Goal: Information Seeking & Learning: Learn about a topic

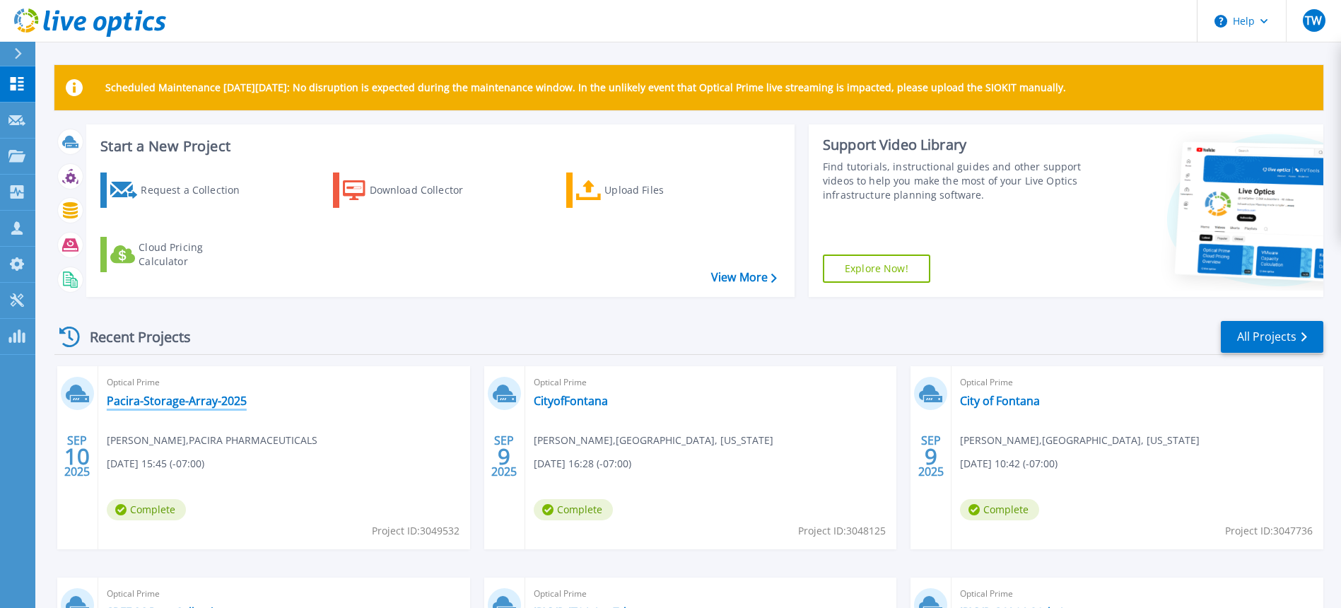
click at [194, 403] on link "Pacira-Storage-Array-2025" at bounding box center [177, 401] width 140 height 14
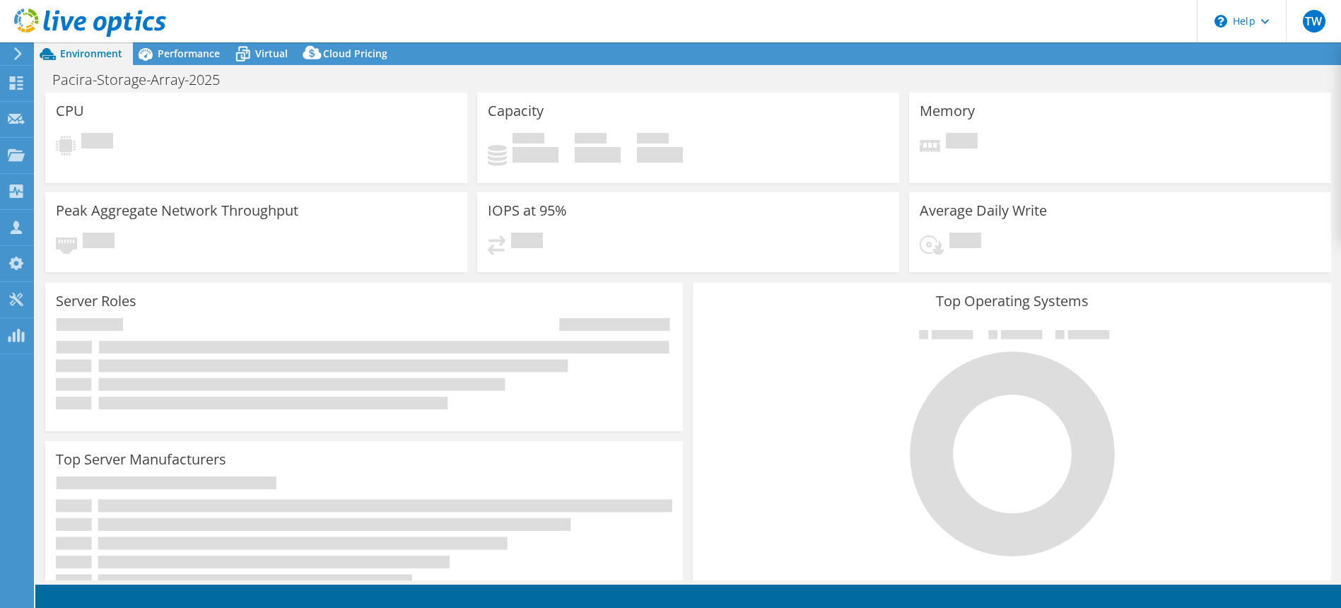
select select "USD"
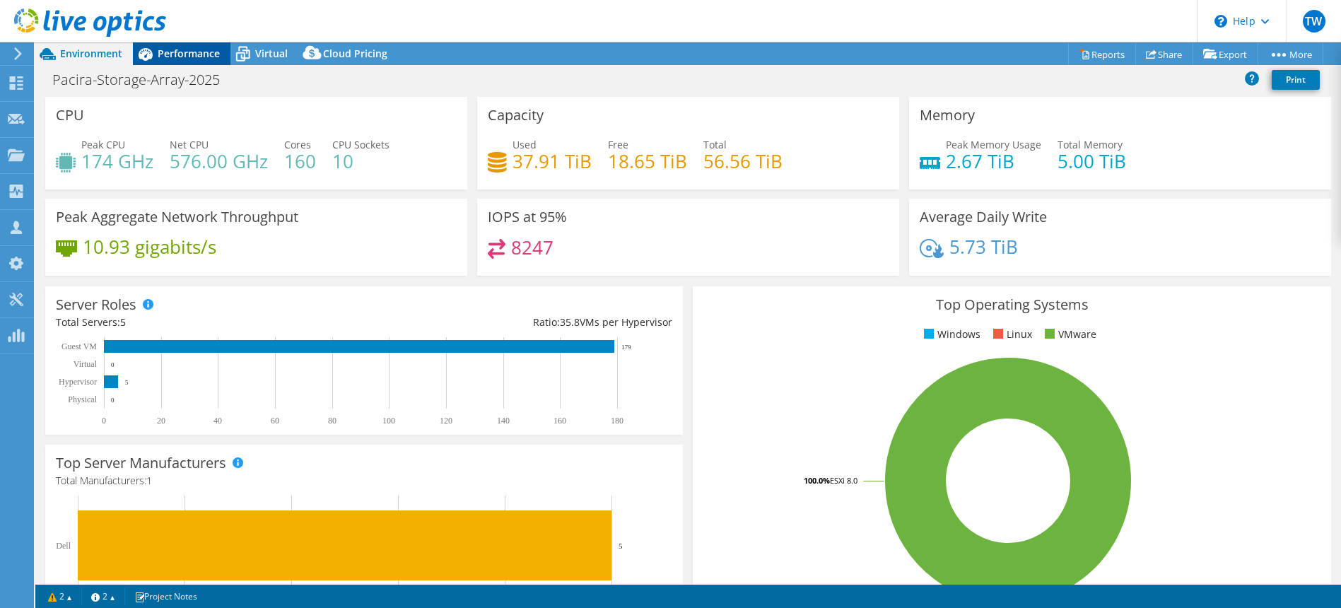
click at [202, 56] on span "Performance" at bounding box center [189, 53] width 62 height 13
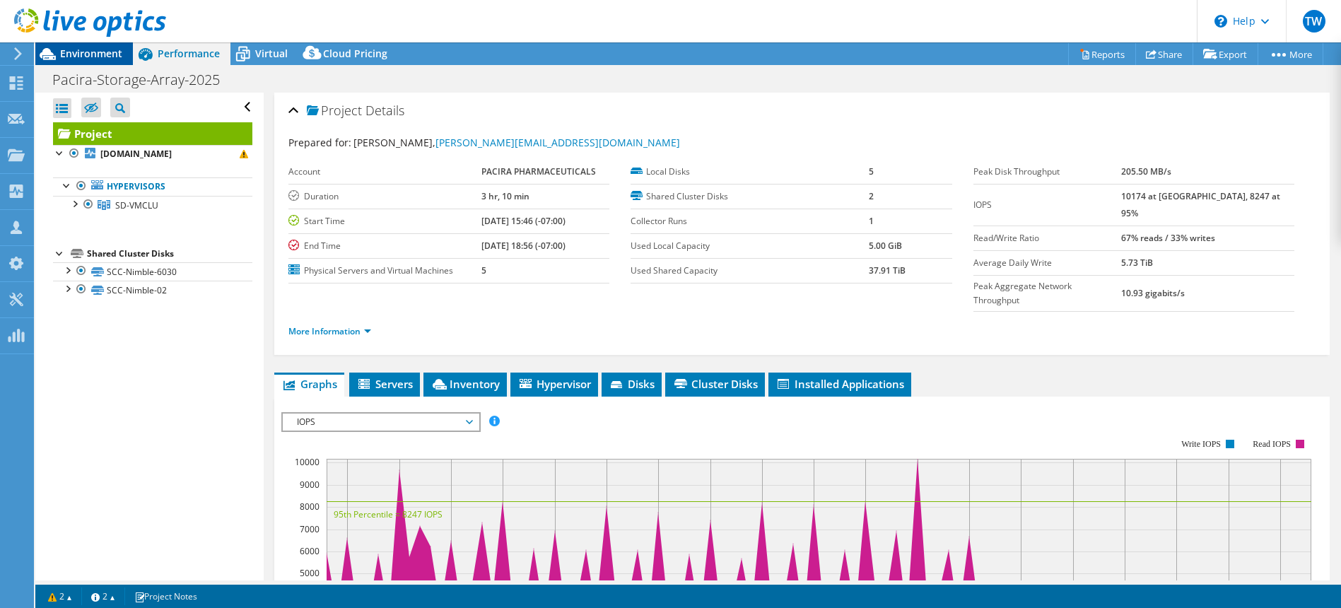
click at [109, 61] on div "Environment" at bounding box center [84, 53] width 98 height 23
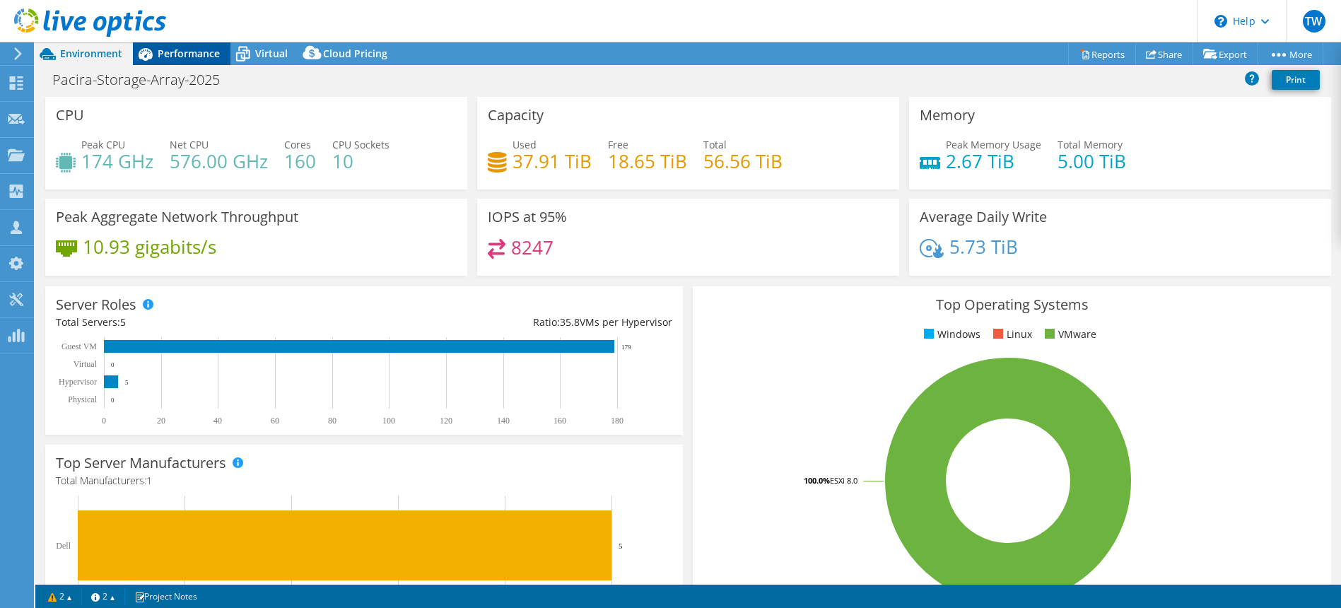
click at [191, 55] on span "Performance" at bounding box center [189, 53] width 62 height 13
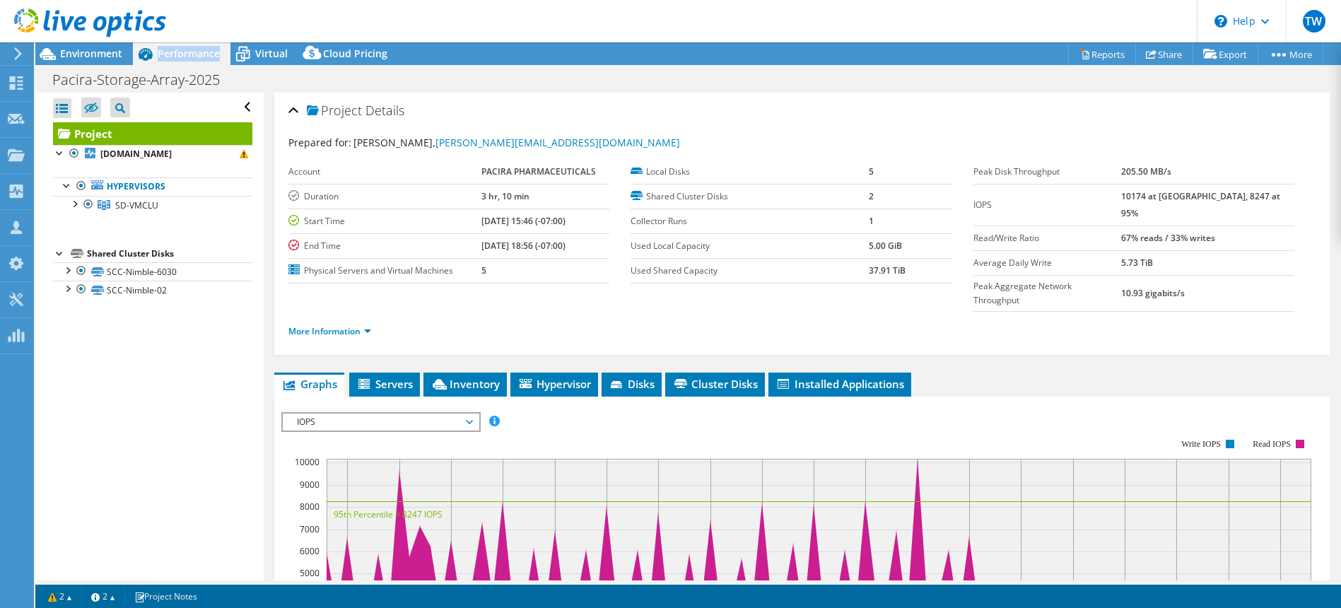
click at [191, 55] on span "Performance" at bounding box center [189, 53] width 62 height 13
drag, startPoint x: 1265, startPoint y: 223, endPoint x: 973, endPoint y: 195, distance: 293.1
click at [973, 195] on tbody "Peak Disk Throughput 205.50 MB/s IOPS 10174 at [GEOGRAPHIC_DATA], 8247 at 95% R…" at bounding box center [1133, 236] width 321 height 152
copy tbody "IOPS 10174 at [GEOGRAPHIC_DATA], 8247 at 95% Read/Write Ratio 67% reads / 33% w…"
click at [362, 325] on link "More Information" at bounding box center [329, 331] width 83 height 12
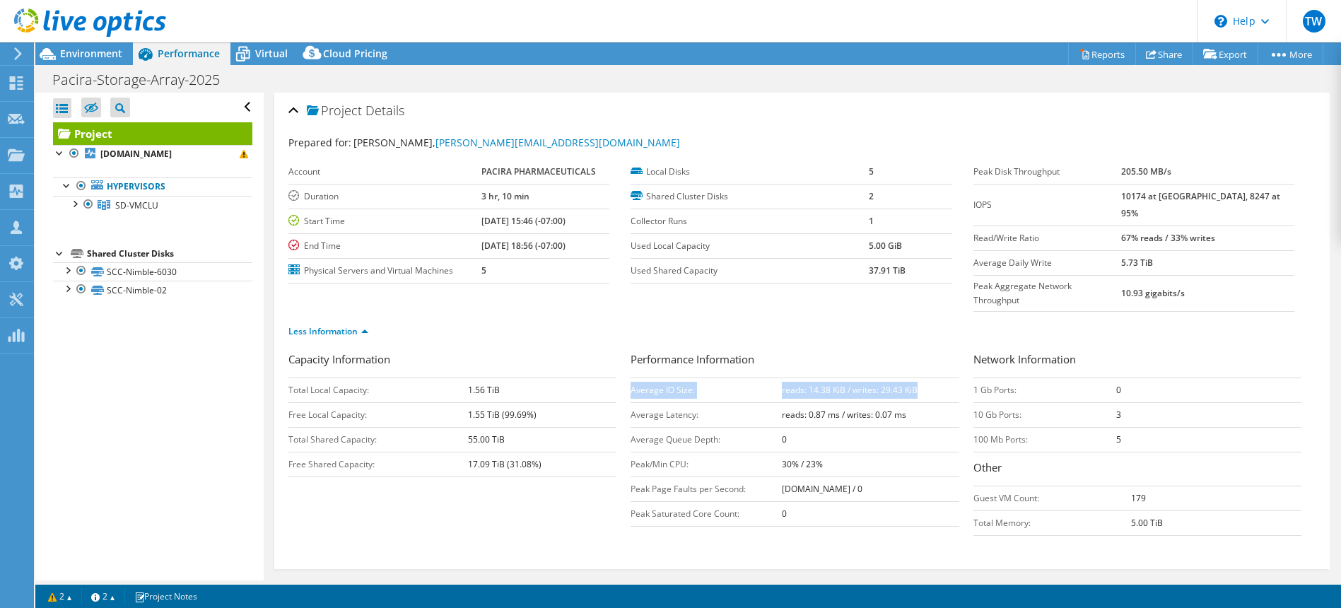
drag, startPoint x: 924, startPoint y: 363, endPoint x: 632, endPoint y: 366, distance: 291.9
click at [632, 377] on tr "Average IO Size: reads: 14.38 KiB / writes: 29.43 KiB" at bounding box center [794, 389] width 328 height 25
copy tr "Average IO Size: reads: 14.38 KiB / writes: 29.43 KiB"
click at [83, 51] on span "Environment" at bounding box center [91, 53] width 62 height 13
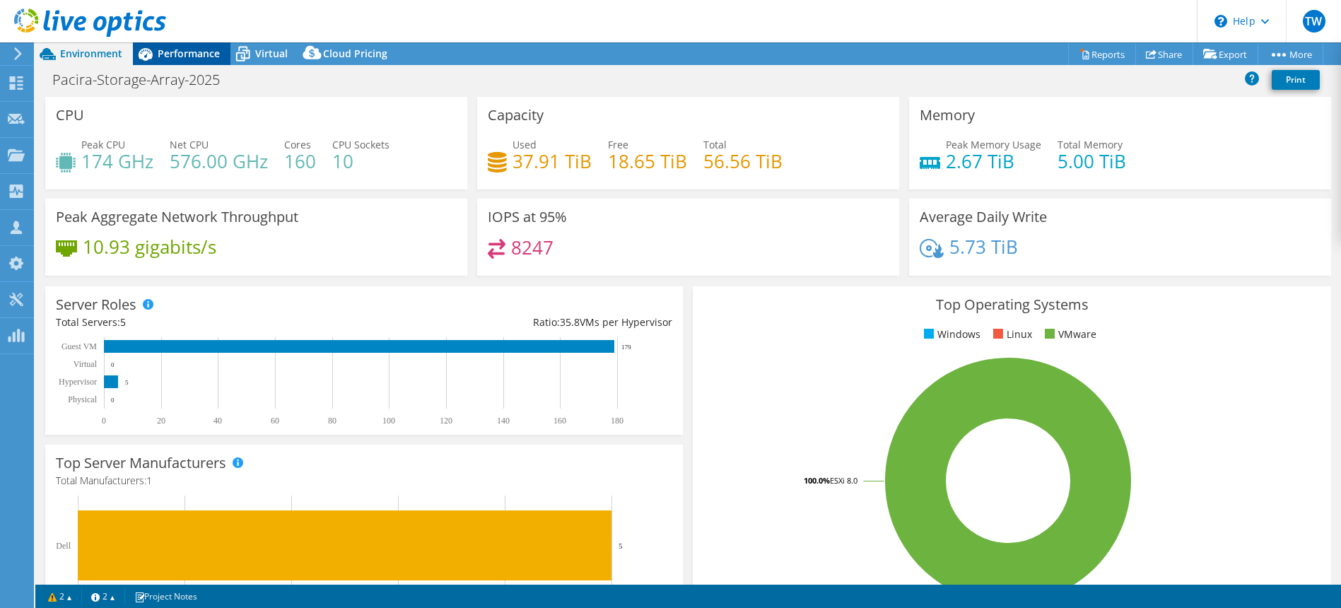
click at [194, 53] on span "Performance" at bounding box center [189, 53] width 62 height 13
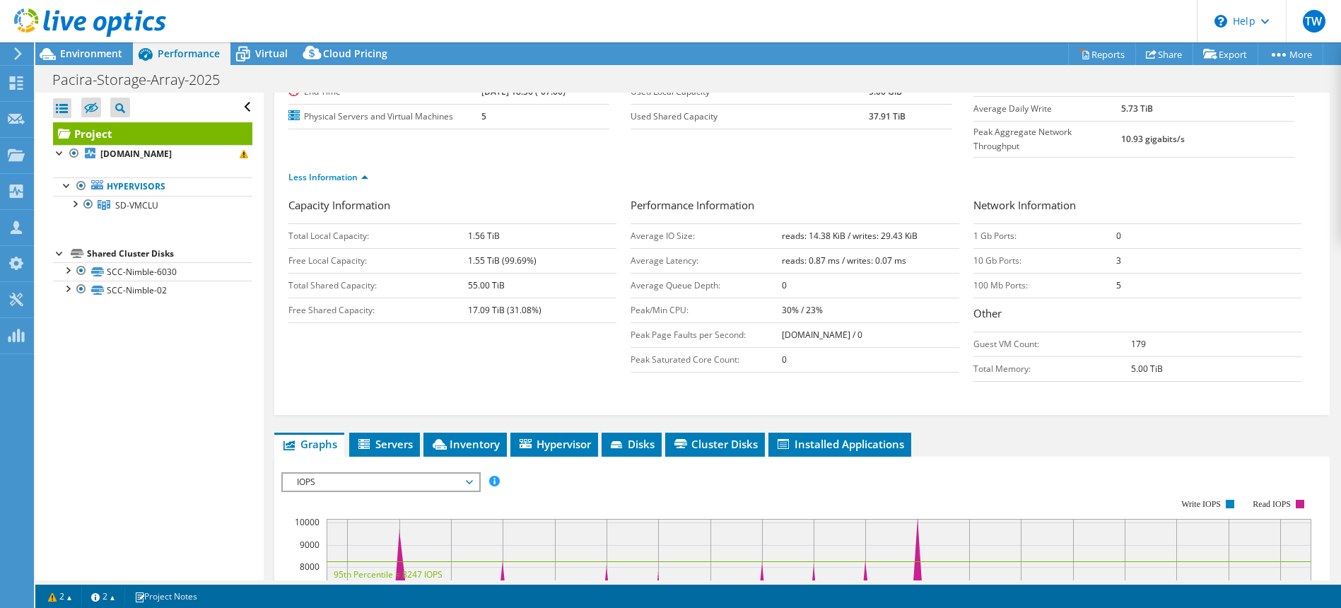
scroll to position [314, 0]
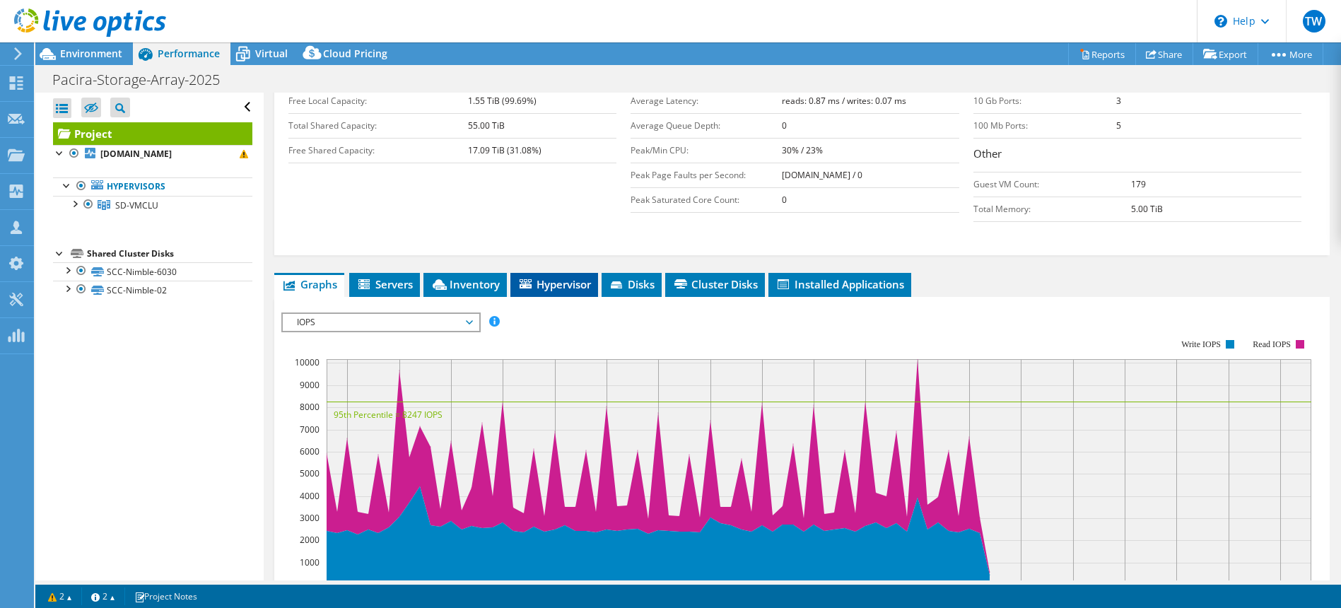
drag, startPoint x: 555, startPoint y: 254, endPoint x: 562, endPoint y: 256, distance: 7.2
click at [556, 277] on span "Hypervisor" at bounding box center [553, 284] width 73 height 14
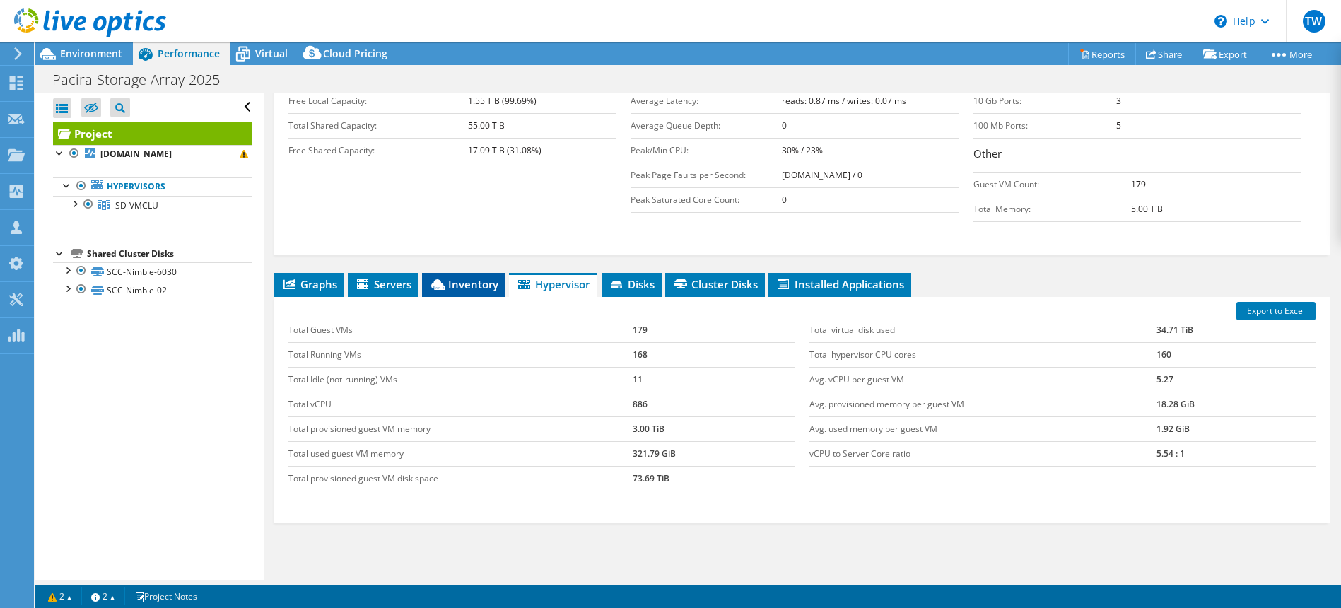
click at [469, 277] on span "Inventory" at bounding box center [463, 284] width 69 height 14
